Goal: Navigation & Orientation: Find specific page/section

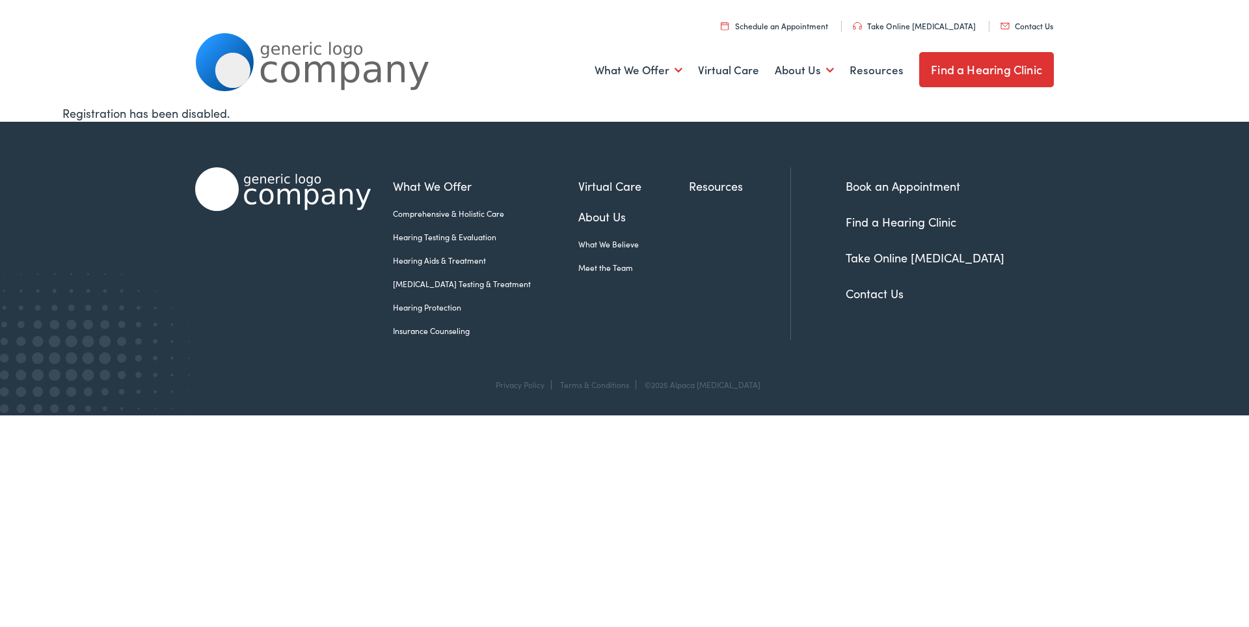
click at [865, 217] on link "Find a Hearing Clinic" at bounding box center [901, 221] width 111 height 16
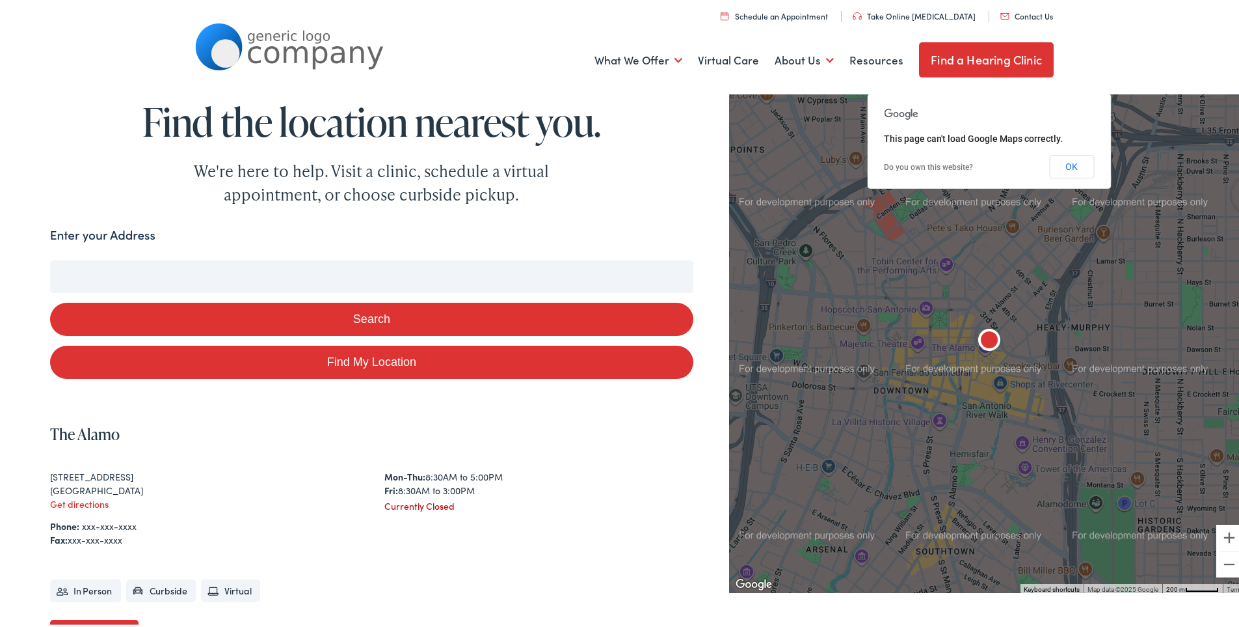
click at [381, 269] on input "Enter your Address" at bounding box center [371, 274] width 643 height 33
type input "0"
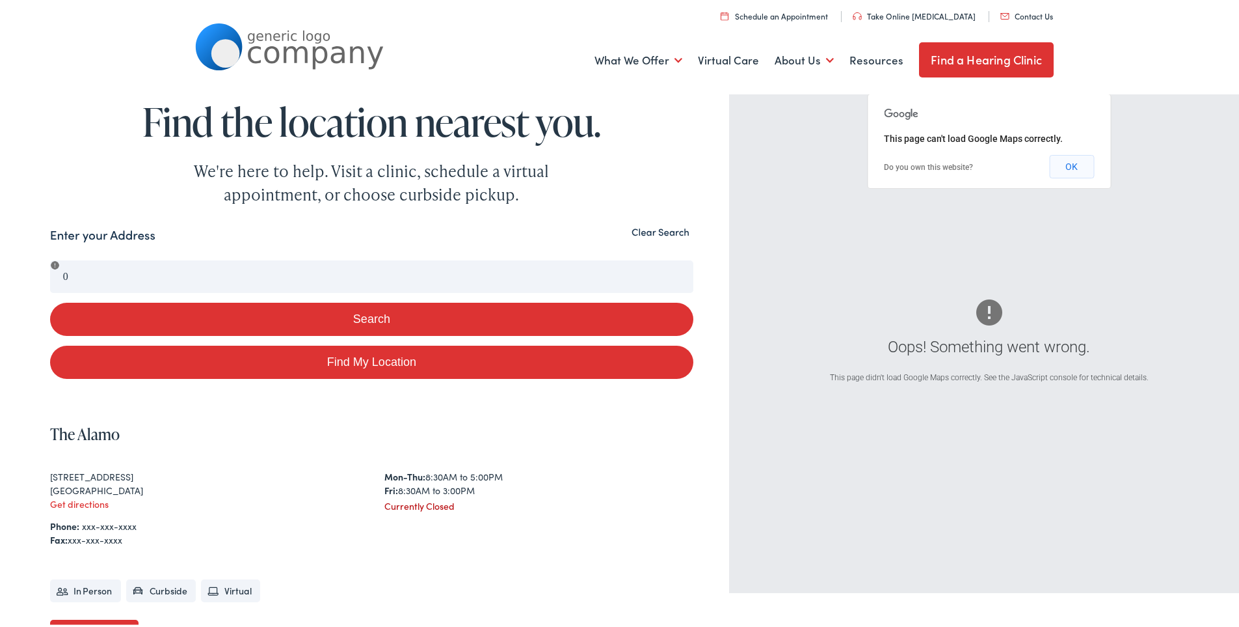
click at [1061, 170] on button "OK" at bounding box center [1071, 163] width 45 height 23
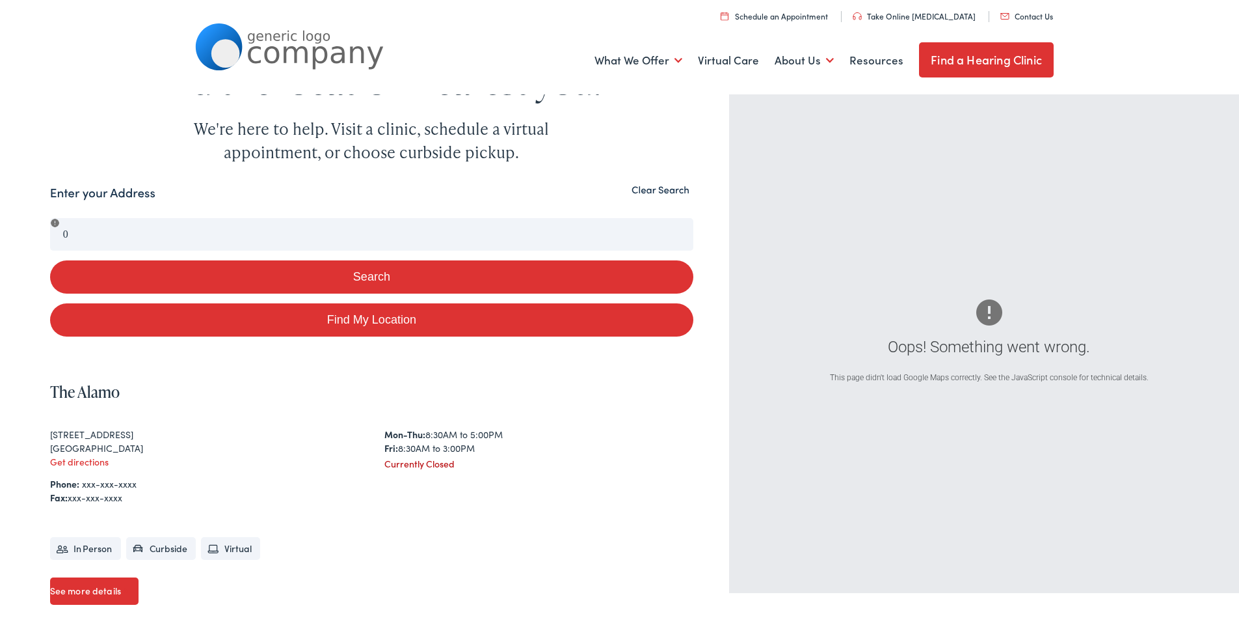
scroll to position [65, 0]
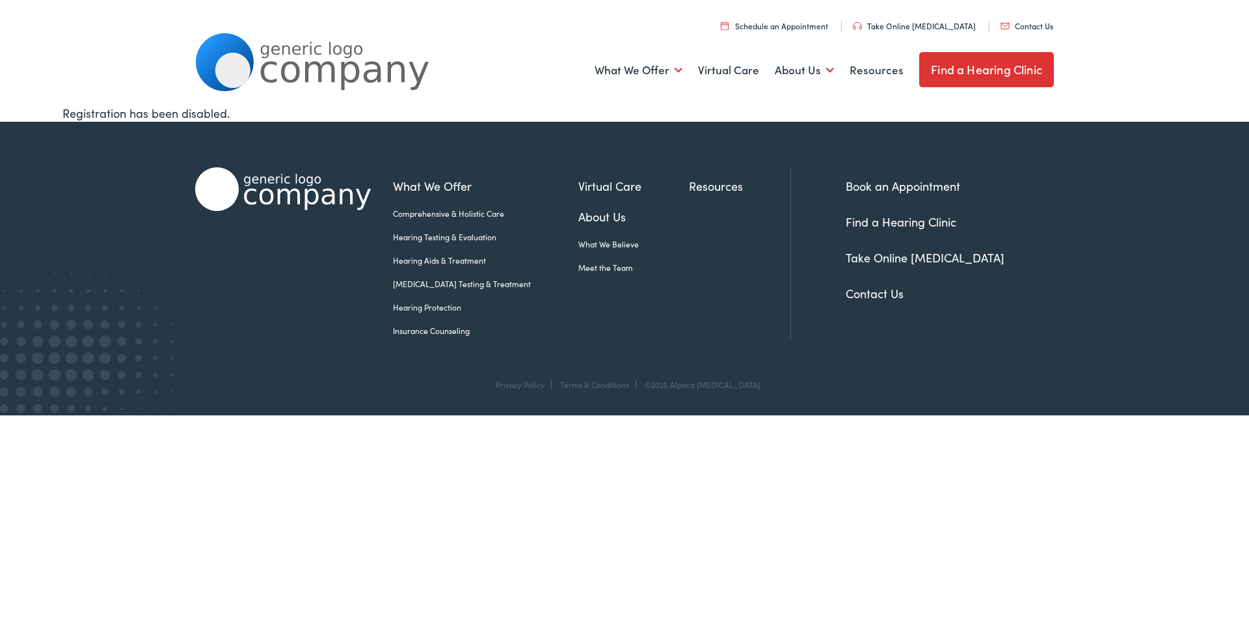
click at [984, 77] on link "Find a Hearing Clinic" at bounding box center [986, 69] width 135 height 35
click at [463, 262] on link "Hearing Aids & Treatment" at bounding box center [485, 260] width 185 height 12
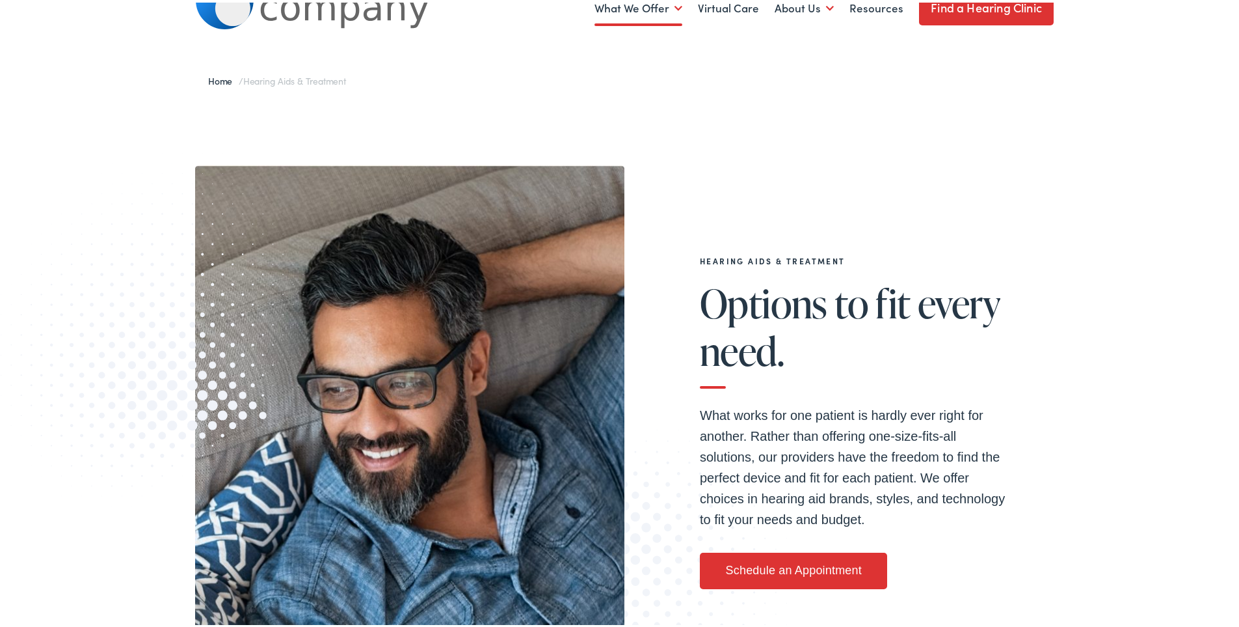
scroll to position [65, 0]
